Goal: Task Accomplishment & Management: Manage account settings

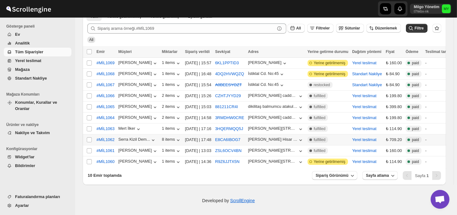
scroll to position [39, 0]
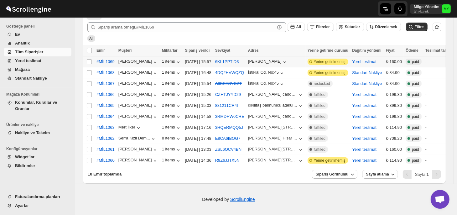
click at [329, 60] on span "Yerine getirilmemiş" at bounding box center [330, 61] width 32 height 5
click at [112, 60] on span "#MİL1069" at bounding box center [106, 62] width 18 height 6
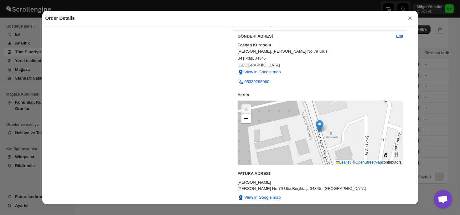
scroll to position [188, 0]
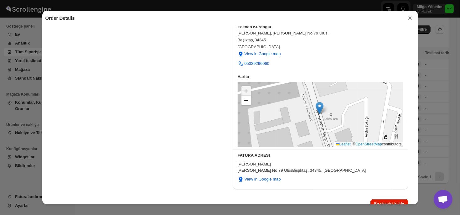
click at [411, 21] on button "×" at bounding box center [410, 18] width 9 height 9
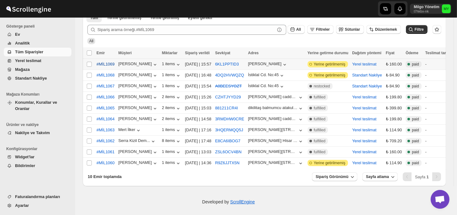
click at [106, 64] on span "#MİL1069" at bounding box center [106, 64] width 18 height 6
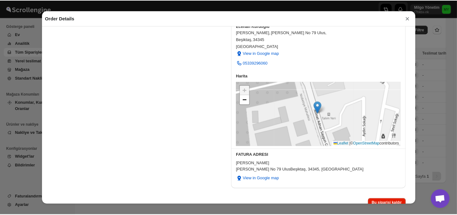
scroll to position [189, 0]
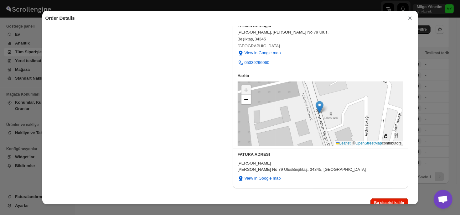
click at [445, 107] on div "Order Details × Order #MİL1069 Shopify'da görüntüle Yeni sekmede görüntüleyin S…" at bounding box center [230, 107] width 460 height 215
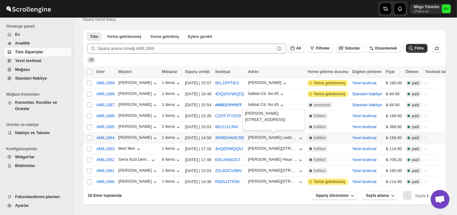
scroll to position [0, 0]
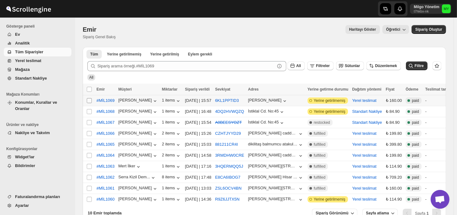
click at [88, 100] on input "Select order" at bounding box center [89, 100] width 5 height 5
checkbox input "true"
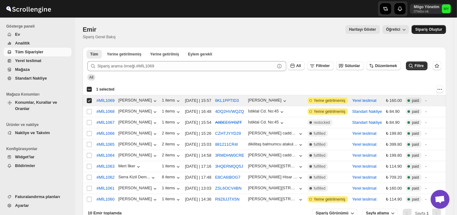
click at [428, 30] on span "Sipariş Oluştur" at bounding box center [429, 29] width 27 height 5
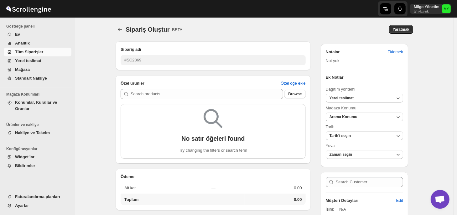
click at [314, 34] on div "Sipariş Oluştur. This page is ready Sipariş Oluştur BETA Yaratmak" at bounding box center [265, 30] width 298 height 24
click at [32, 52] on span "Tüm Siparişler" at bounding box center [29, 52] width 28 height 5
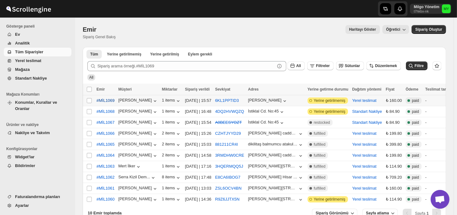
click at [103, 102] on span "#MİL1069" at bounding box center [106, 100] width 18 height 6
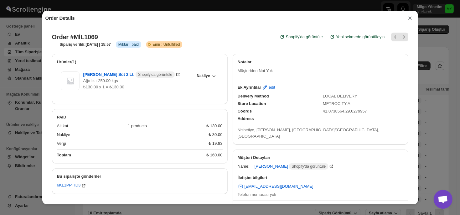
click at [446, 113] on div "Order Details × Order #MİL1069 Shopify'da görüntüle Yeni sekmede görüntüleyin S…" at bounding box center [230, 107] width 460 height 215
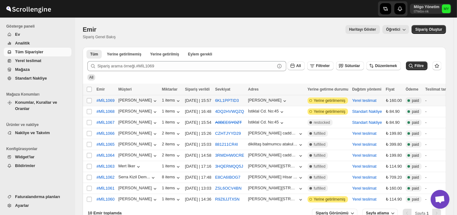
click at [334, 101] on span "Yerine getirilmemiş" at bounding box center [330, 100] width 32 height 5
click at [311, 100] on icon at bounding box center [311, 100] width 6 height 6
click at [324, 100] on span "Yerine getirilmemiş" at bounding box center [330, 100] width 32 height 5
click at [361, 100] on button "Yerel teslimat" at bounding box center [364, 100] width 24 height 5
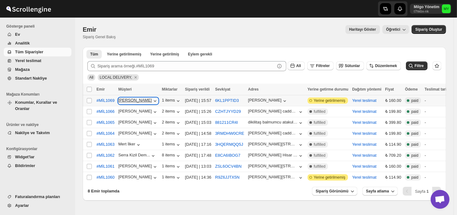
click at [134, 103] on div "[PERSON_NAME]" at bounding box center [138, 101] width 40 height 6
drag, startPoint x: 159, startPoint y: 205, endPoint x: 142, endPoint y: 192, distance: 21.4
click at [159, 205] on div "Emir. This page is ready Emir Sipariş Genel Bakış Haritayı Göster Öğretici More…" at bounding box center [264, 116] width 379 height 197
click at [103, 101] on span "#MİL1069" at bounding box center [106, 100] width 18 height 6
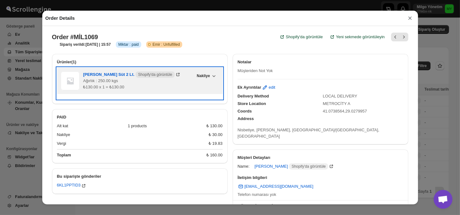
click at [163, 84] on div "Milgo Çiğ Süt 2 Lt. Shopify'da görüntüle Ağırlık : 250.00 kgs ₺130.00 x 1 = ₺13…" at bounding box center [138, 80] width 110 height 19
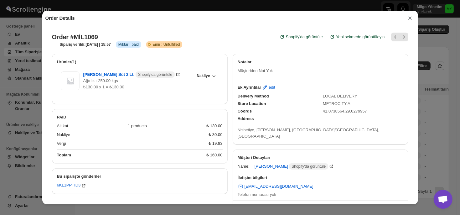
click at [411, 14] on button "×" at bounding box center [410, 18] width 9 height 9
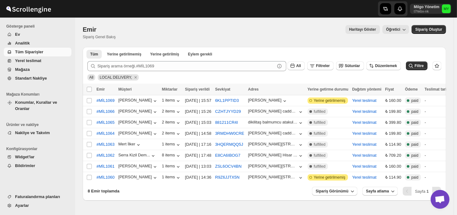
drag, startPoint x: 196, startPoint y: 37, endPoint x: 173, endPoint y: 33, distance: 22.9
click at [194, 37] on div "Emir Sipariş Genel Bakış Haritayı Göster Öğretici More actions Haritayı Göster …" at bounding box center [265, 32] width 364 height 14
click at [200, 101] on div "[DATE] | 15:57" at bounding box center [198, 100] width 26 height 6
click at [288, 101] on icon "button" at bounding box center [285, 101] width 6 height 6
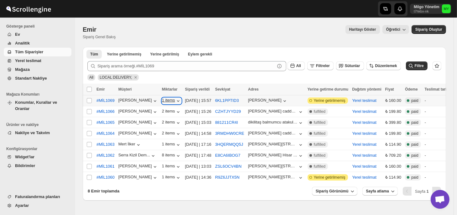
click at [175, 103] on icon "button" at bounding box center [178, 101] width 6 height 6
click at [134, 100] on div "[PERSON_NAME]" at bounding box center [138, 101] width 40 height 6
click at [433, 100] on div "-" at bounding box center [437, 100] width 25 height 6
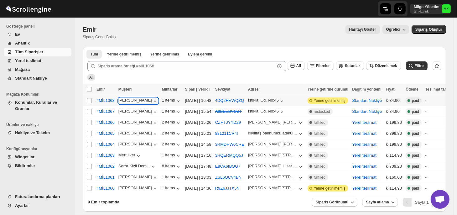
click at [152, 101] on icon "button" at bounding box center [155, 101] width 6 height 6
click at [175, 101] on icon "button" at bounding box center [178, 101] width 6 height 6
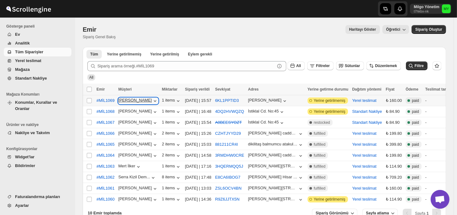
click at [153, 100] on icon "button" at bounding box center [155, 101] width 6 height 6
click at [164, 101] on div "1 items" at bounding box center [171, 101] width 19 height 6
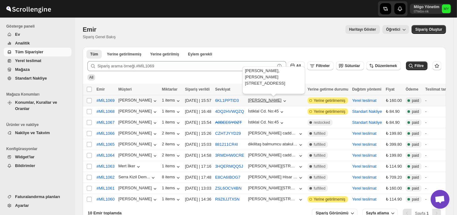
click at [282, 98] on div "[PERSON_NAME]" at bounding box center [265, 100] width 34 height 5
